Goal: Task Accomplishment & Management: Manage account settings

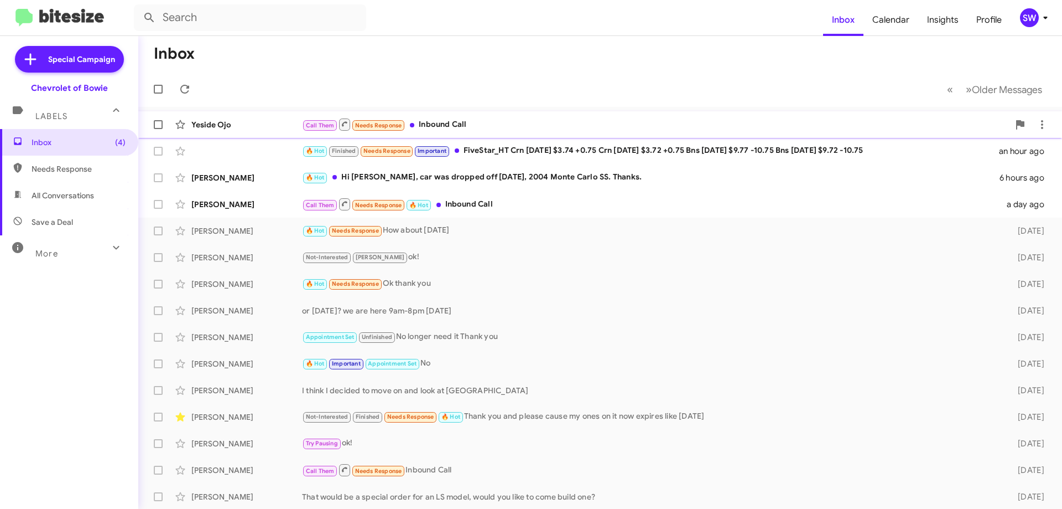
click at [464, 125] on div "Call Them Needs Response Inbound Call" at bounding box center [655, 124] width 707 height 14
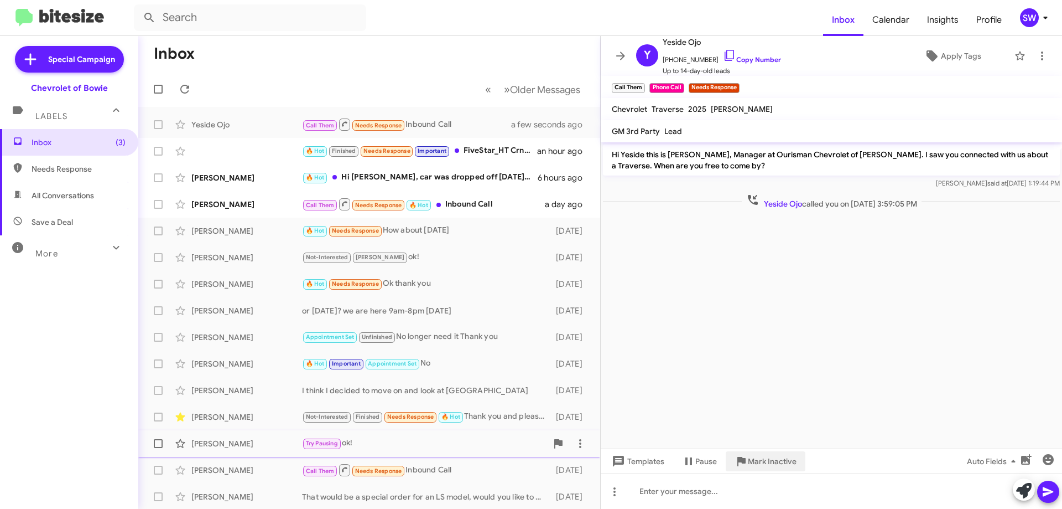
drag, startPoint x: 760, startPoint y: 456, endPoint x: 774, endPoint y: 448, distance: 15.7
click at [762, 453] on span "Mark Inactive" at bounding box center [772, 461] width 49 height 20
